Goal: Information Seeking & Learning: Find specific fact

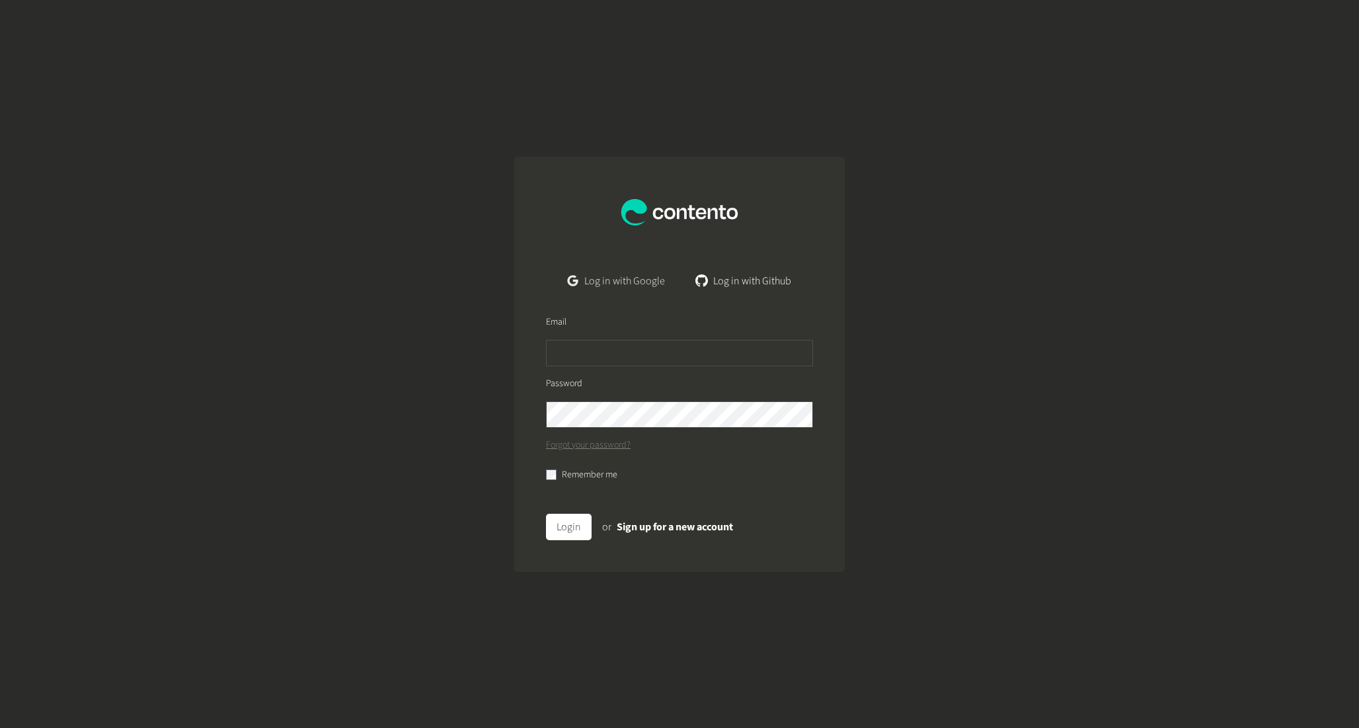
click at [662, 285] on link "Log in with Google" at bounding box center [616, 281] width 118 height 26
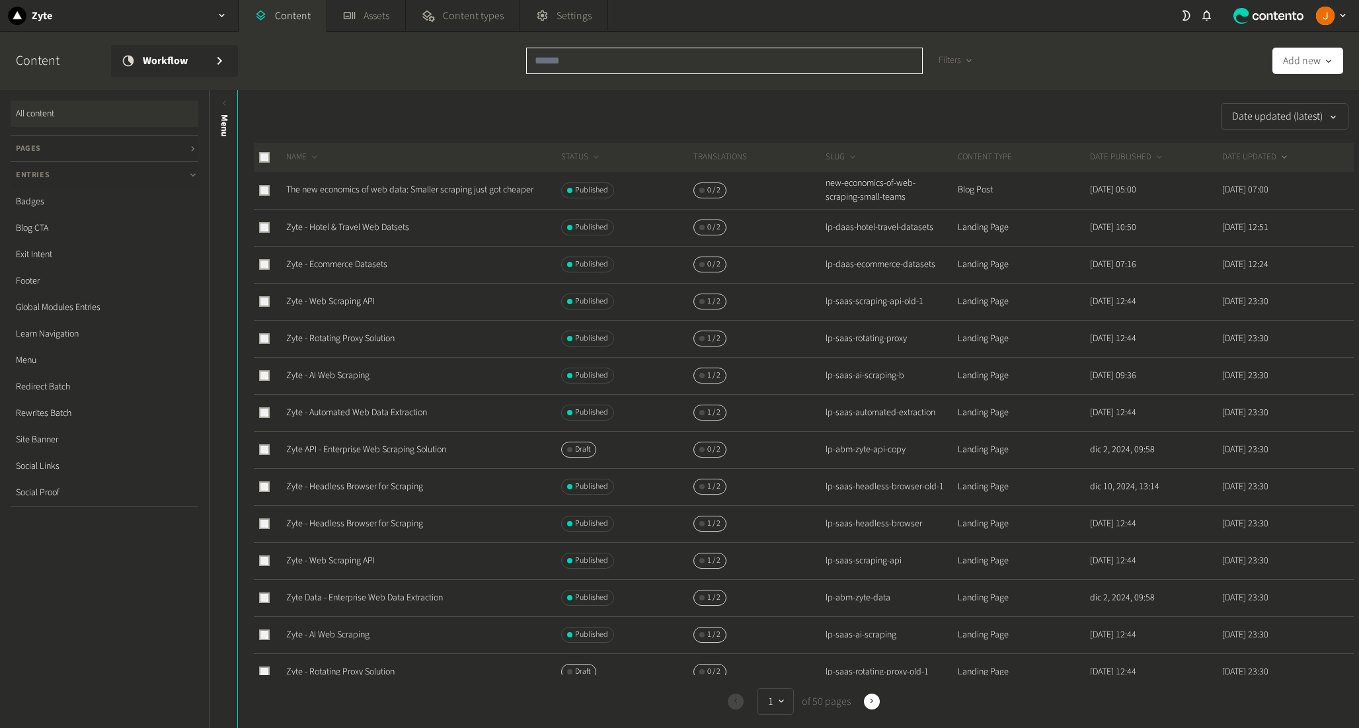
click at [609, 66] on input "text" at bounding box center [724, 61] width 397 height 26
paste input "**********"
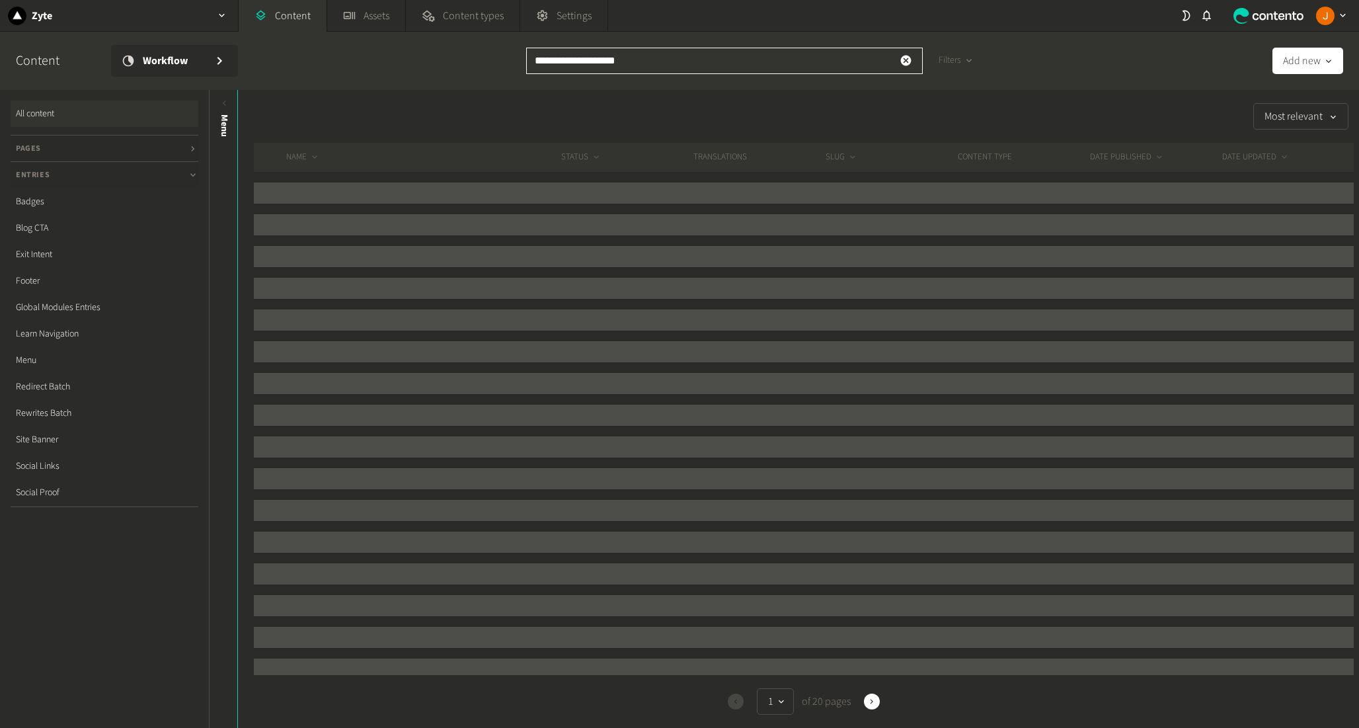
type input "**********"
